Goal: Information Seeking & Learning: Check status

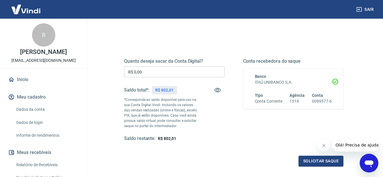
scroll to position [59, 0]
click at [321, 147] on icon "Fechar mensagem da empresa" at bounding box center [323, 145] width 5 height 5
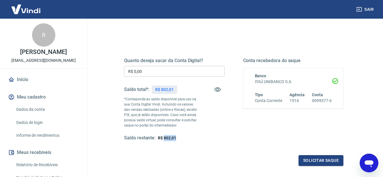
drag, startPoint x: 176, startPoint y: 140, endPoint x: 164, endPoint y: 140, distance: 12.5
click at [164, 140] on div "Saldo restante: R$ 802,01" at bounding box center [174, 138] width 101 height 6
copy span "802,01"
click at [236, 44] on div "Quanto deseja sacar da Conta Digital? R$ 0,00 ​ Saldo total*: R$ 802,01 *Corres…" at bounding box center [233, 105] width 219 height 122
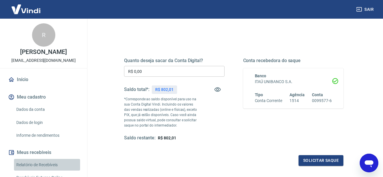
click at [40, 161] on link "Relatório de Recebíveis" at bounding box center [47, 165] width 66 height 12
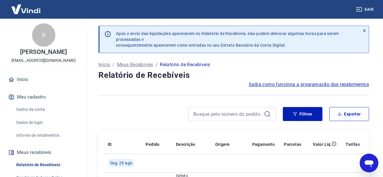
click at [365, 31] on icon at bounding box center [364, 31] width 4 height 4
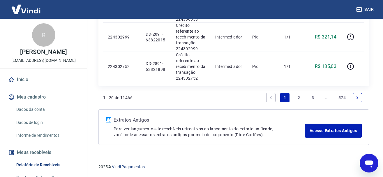
scroll to position [773, 0]
click at [299, 101] on link "2" at bounding box center [298, 97] width 9 height 9
click at [312, 95] on link "3" at bounding box center [312, 97] width 9 height 9
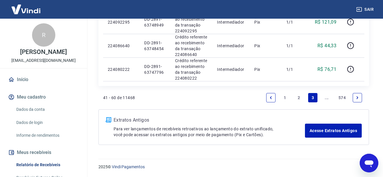
scroll to position [654, 0]
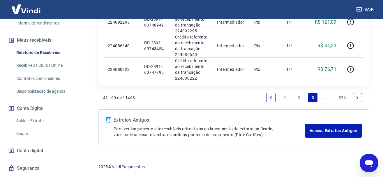
scroll to position [127, 0]
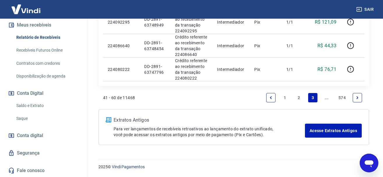
click at [43, 107] on link "Saldo e Extrato" at bounding box center [47, 106] width 66 height 12
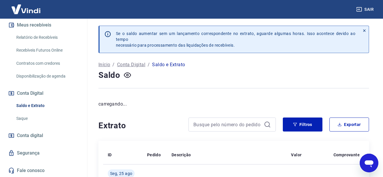
click at [363, 29] on icon at bounding box center [364, 31] width 4 height 4
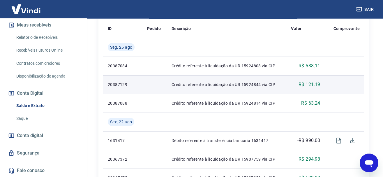
scroll to position [119, 0]
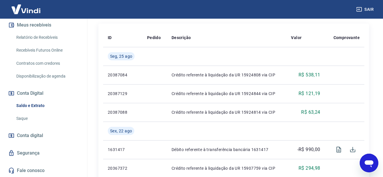
click at [31, 33] on link "Relatório de Recebíveis" at bounding box center [47, 37] width 66 height 12
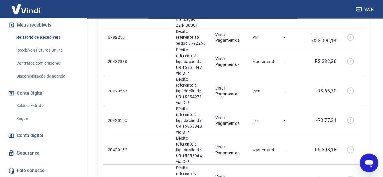
scroll to position [206, 0]
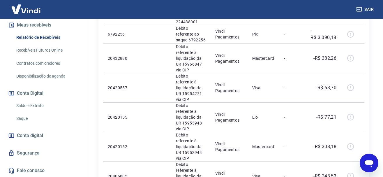
click at [30, 106] on link "Saldo e Extrato" at bounding box center [47, 106] width 66 height 12
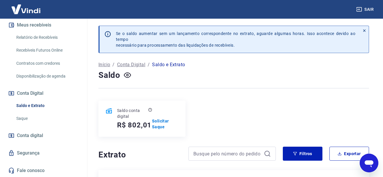
click at [365, 29] on icon at bounding box center [364, 31] width 4 height 4
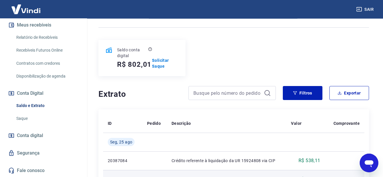
scroll to position [119, 0]
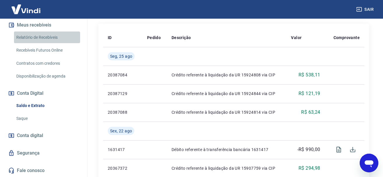
click at [35, 41] on link "Relatório de Recebíveis" at bounding box center [47, 37] width 66 height 12
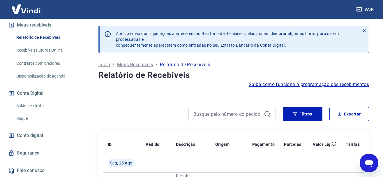
click at [365, 31] on icon at bounding box center [364, 31] width 4 height 4
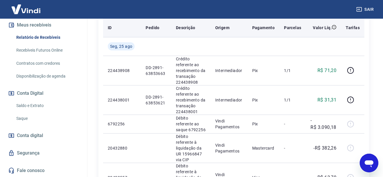
scroll to position [59, 0]
